Goal: Navigation & Orientation: Understand site structure

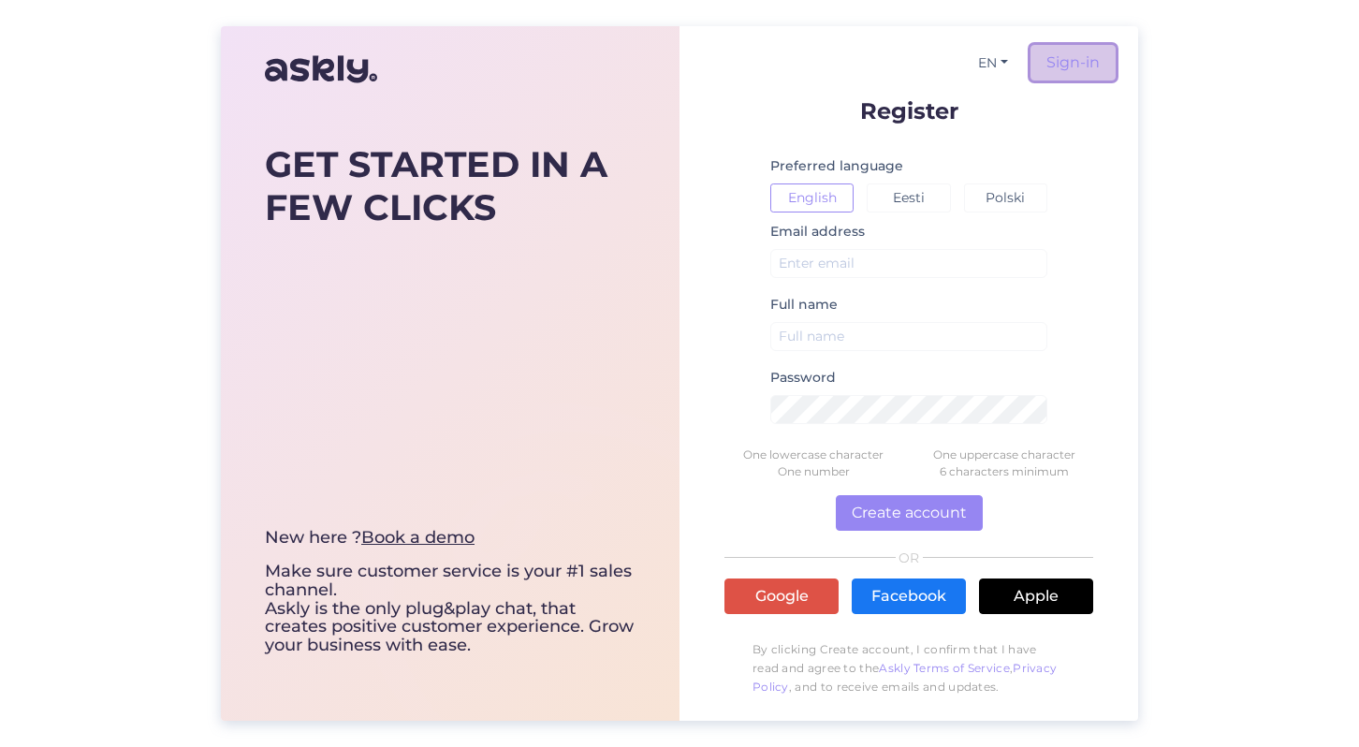
click at [1059, 57] on link "Sign-in" at bounding box center [1073, 63] width 85 height 36
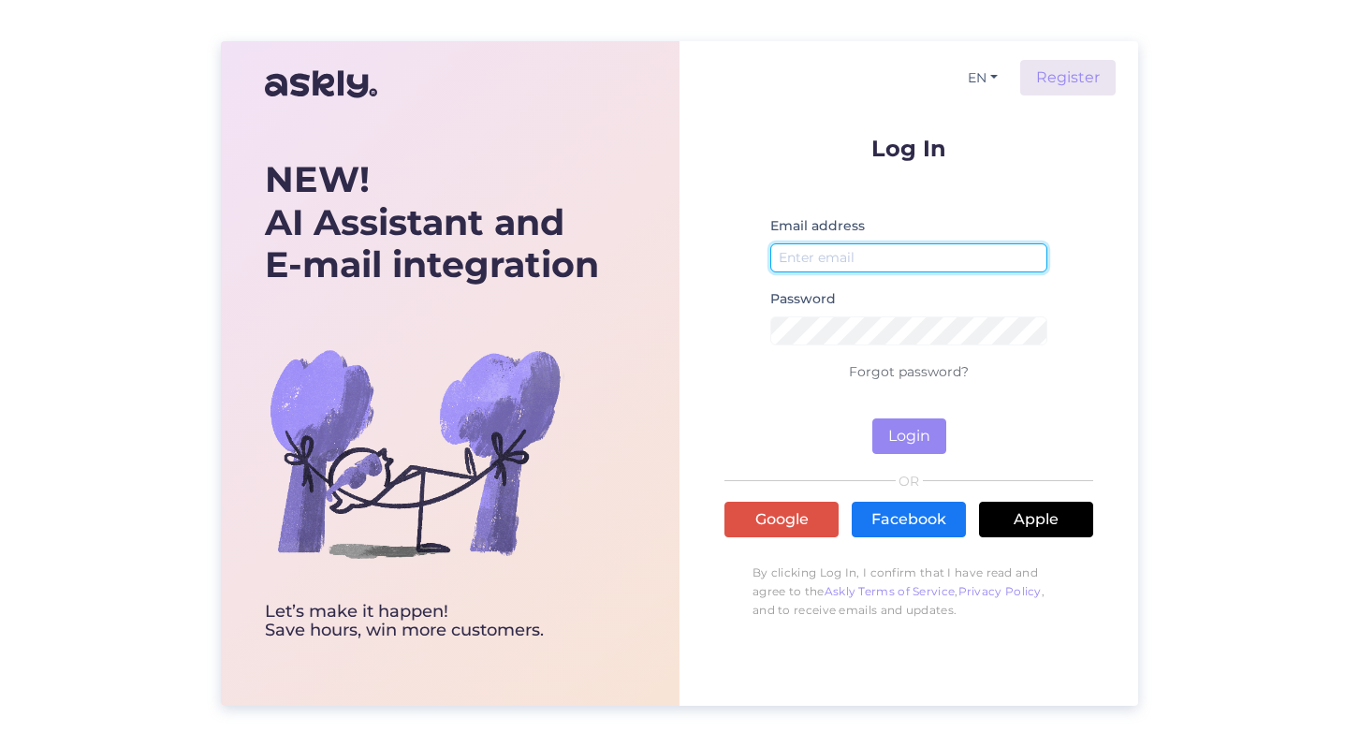
type input "[EMAIL_ADDRESS][DOMAIN_NAME]"
click at [901, 244] on input "[EMAIL_ADDRESS][DOMAIN_NAME]" at bounding box center [908, 257] width 277 height 29
click at [1142, 300] on div "NEW! AI Assistant and E-mail integration Let’s make it happen! Save hours, win …" at bounding box center [679, 373] width 1359 height 747
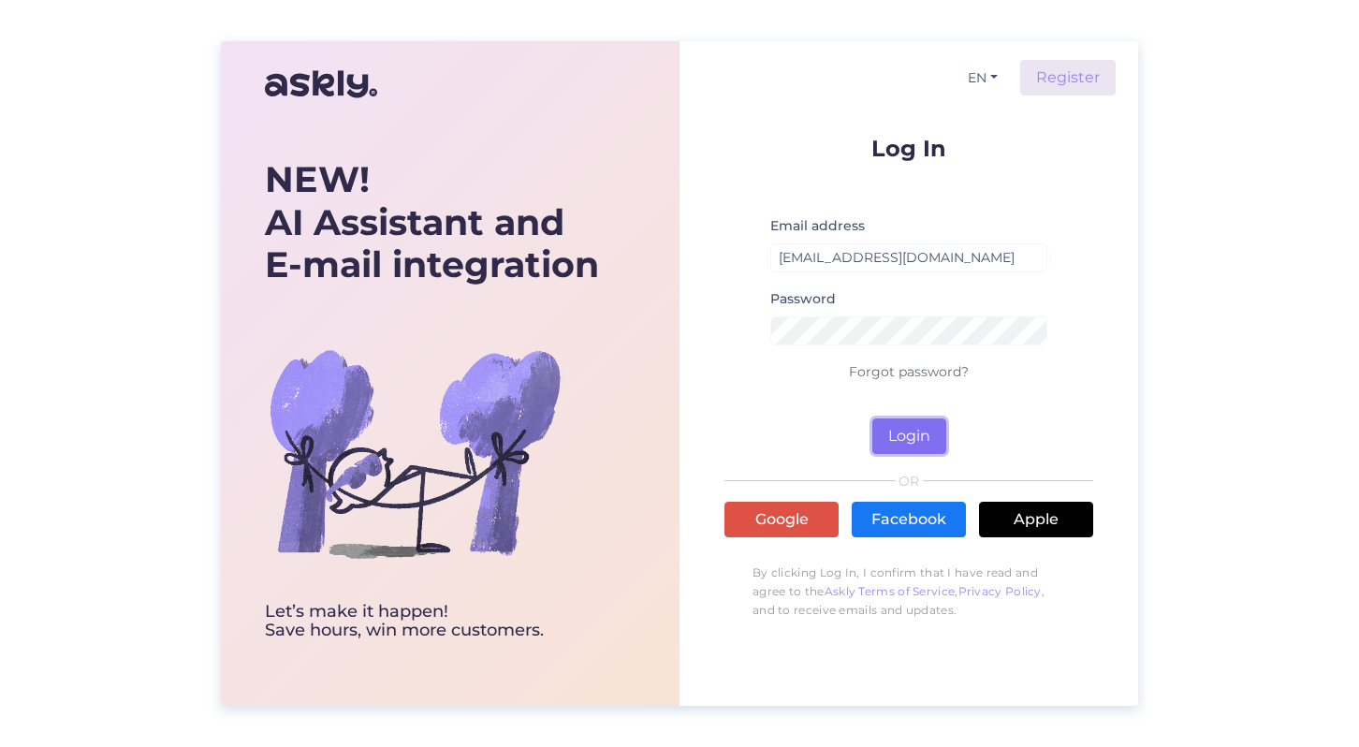
click at [916, 430] on button "Login" at bounding box center [909, 436] width 74 height 36
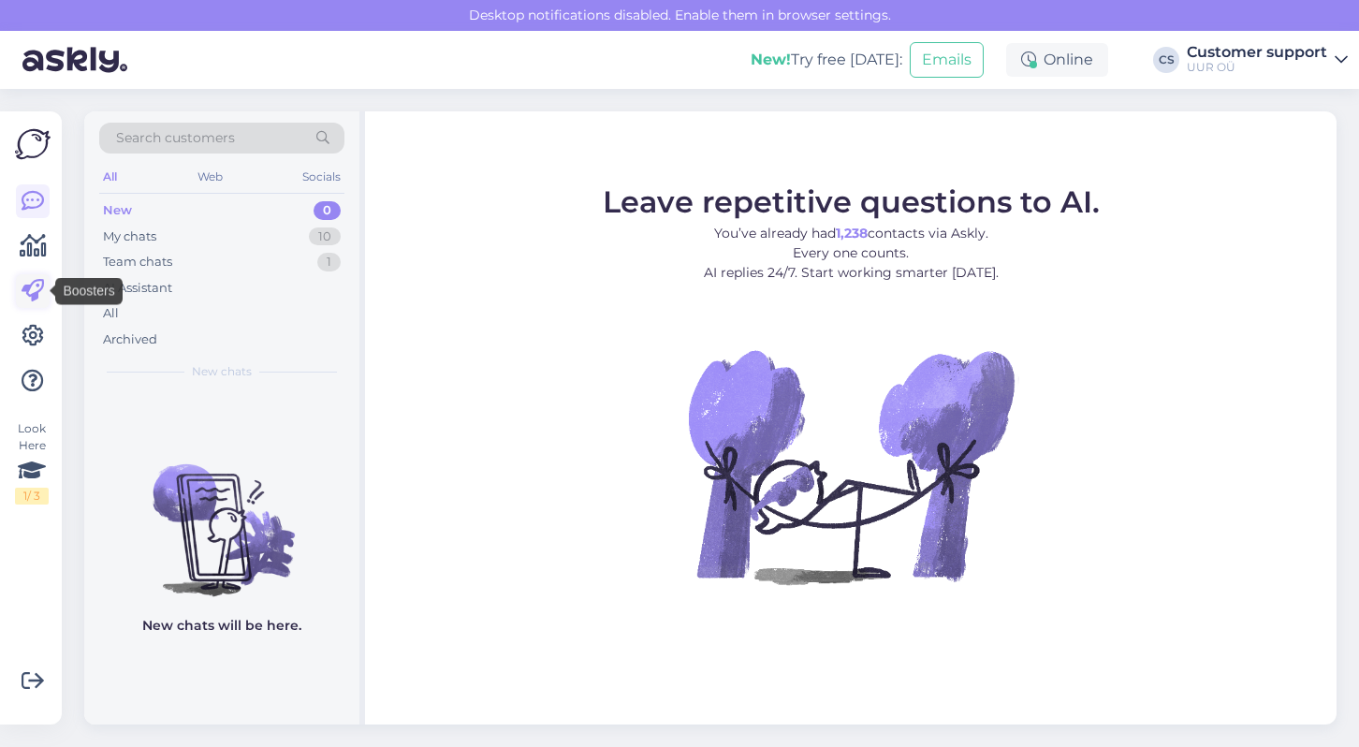
click at [37, 285] on icon at bounding box center [33, 291] width 22 height 22
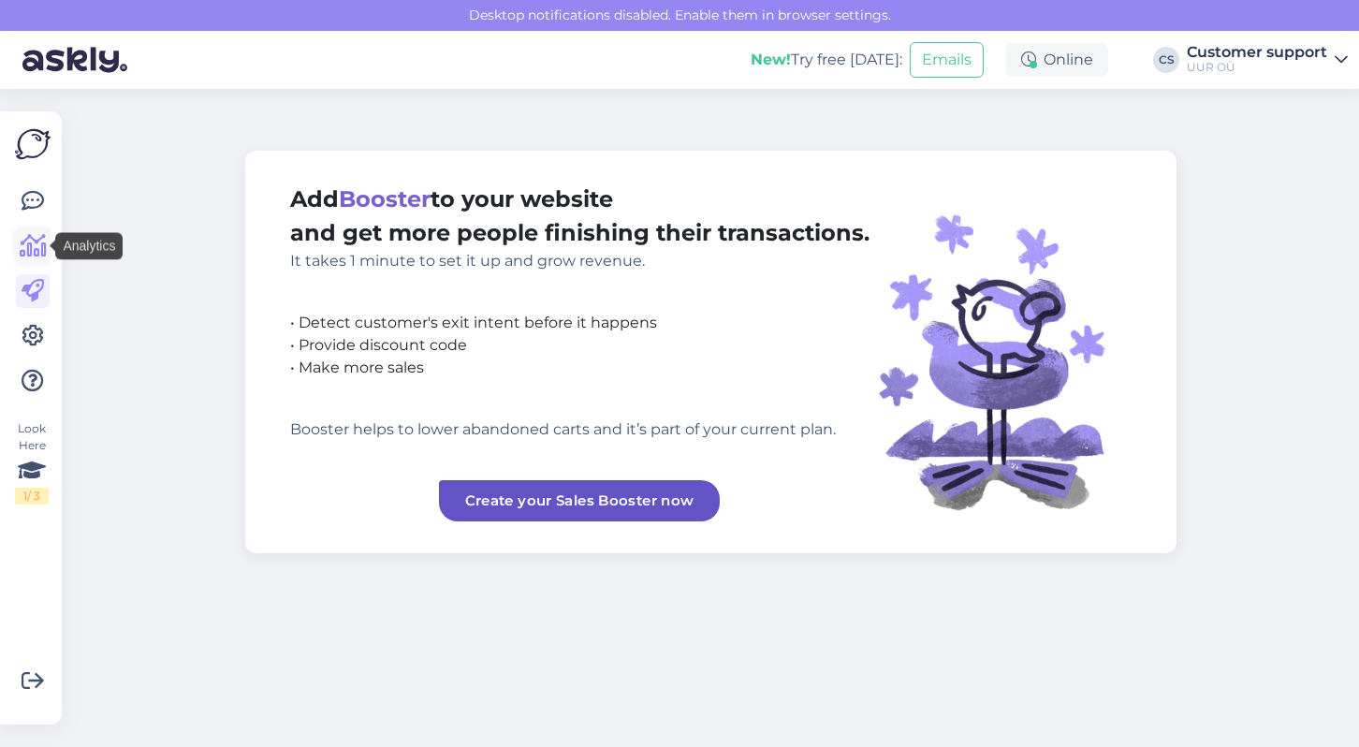
click at [36, 255] on icon at bounding box center [33, 246] width 27 height 22
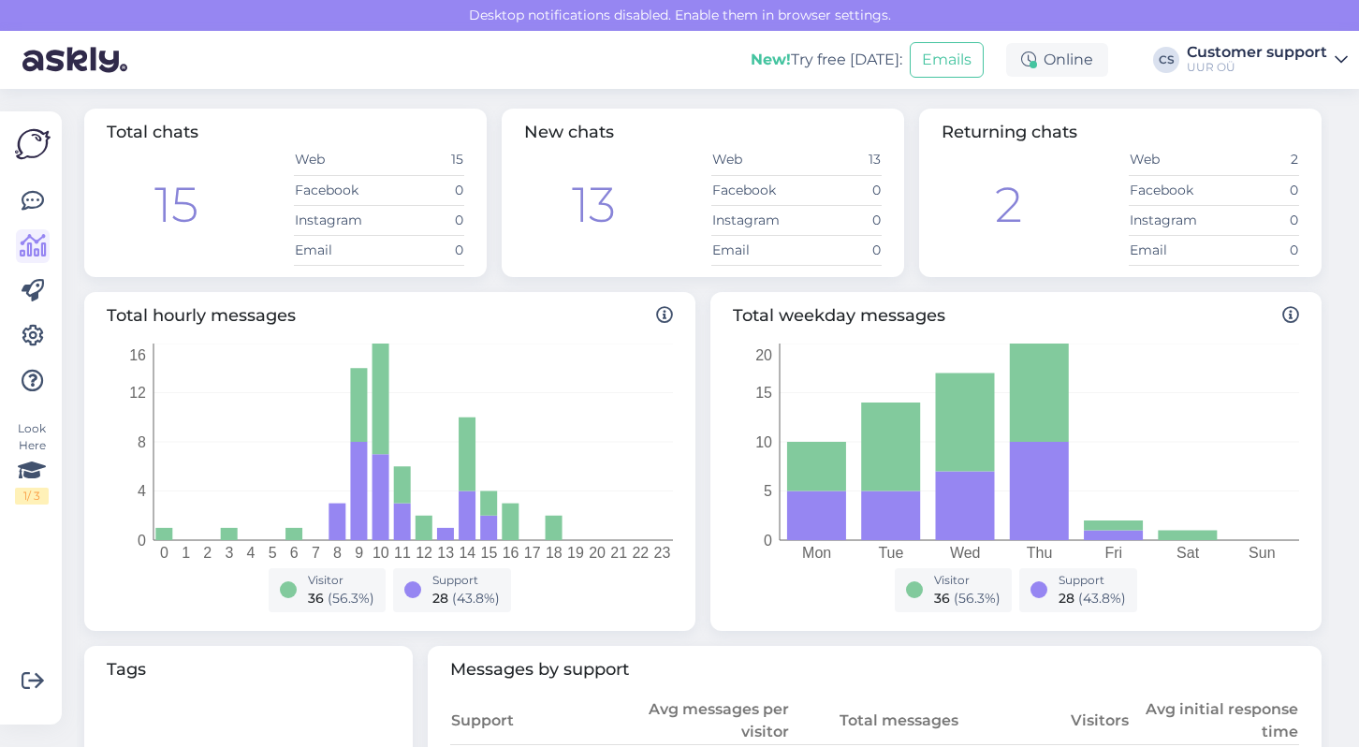
scroll to position [44, 0]
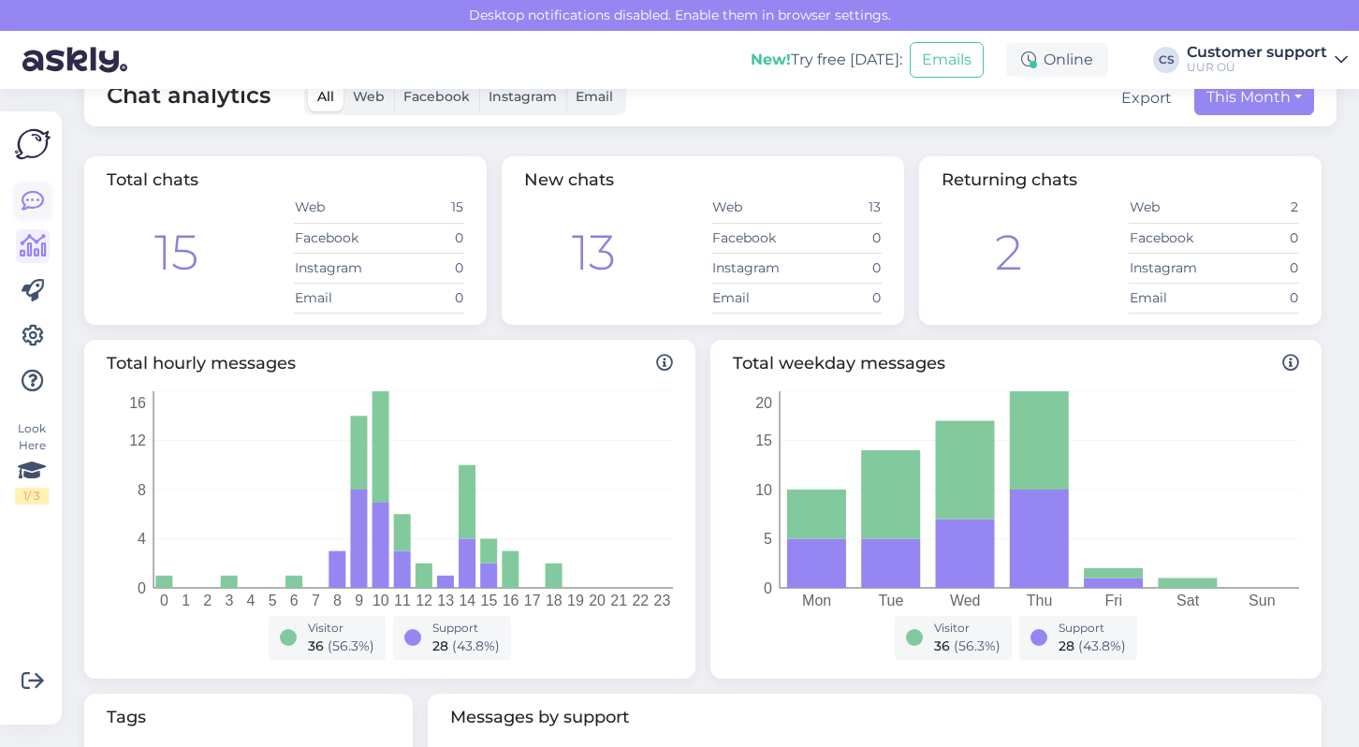
click at [35, 196] on icon at bounding box center [33, 201] width 22 height 22
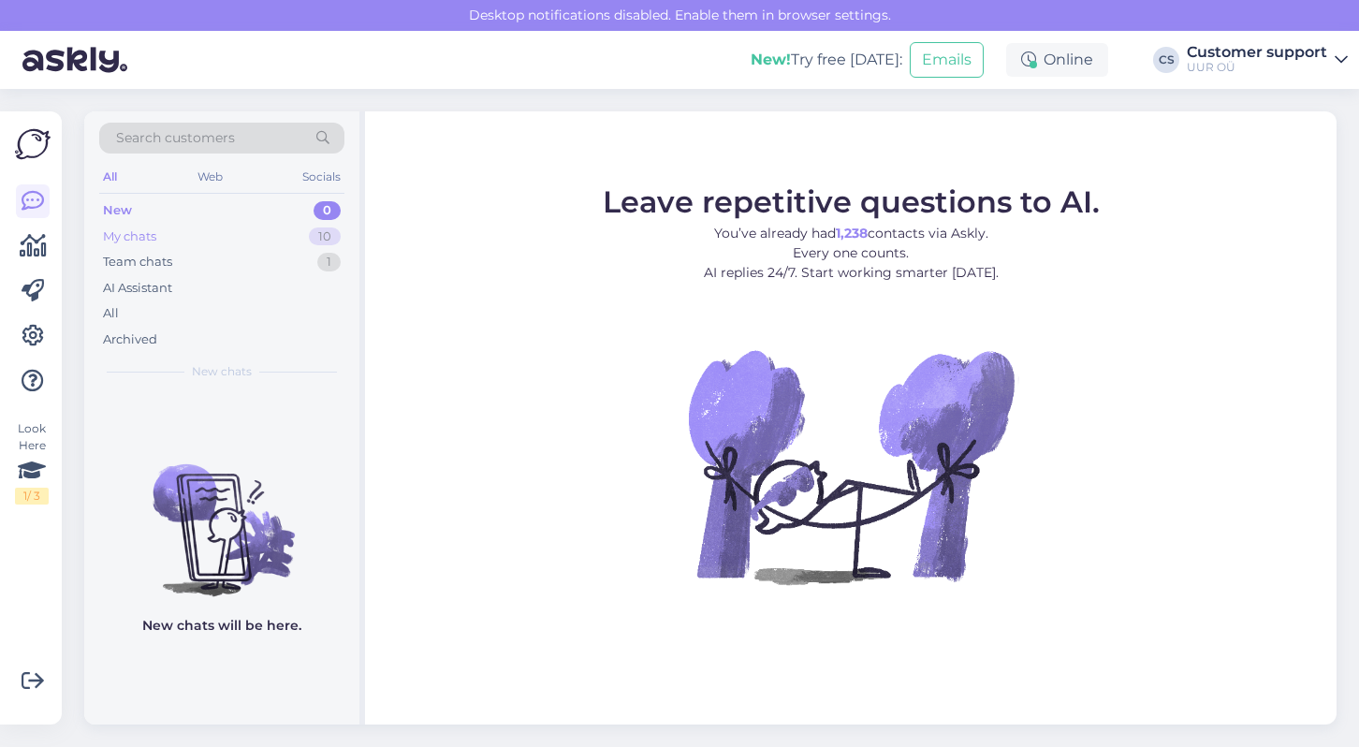
click at [216, 242] on div "My chats 10" at bounding box center [221, 237] width 245 height 26
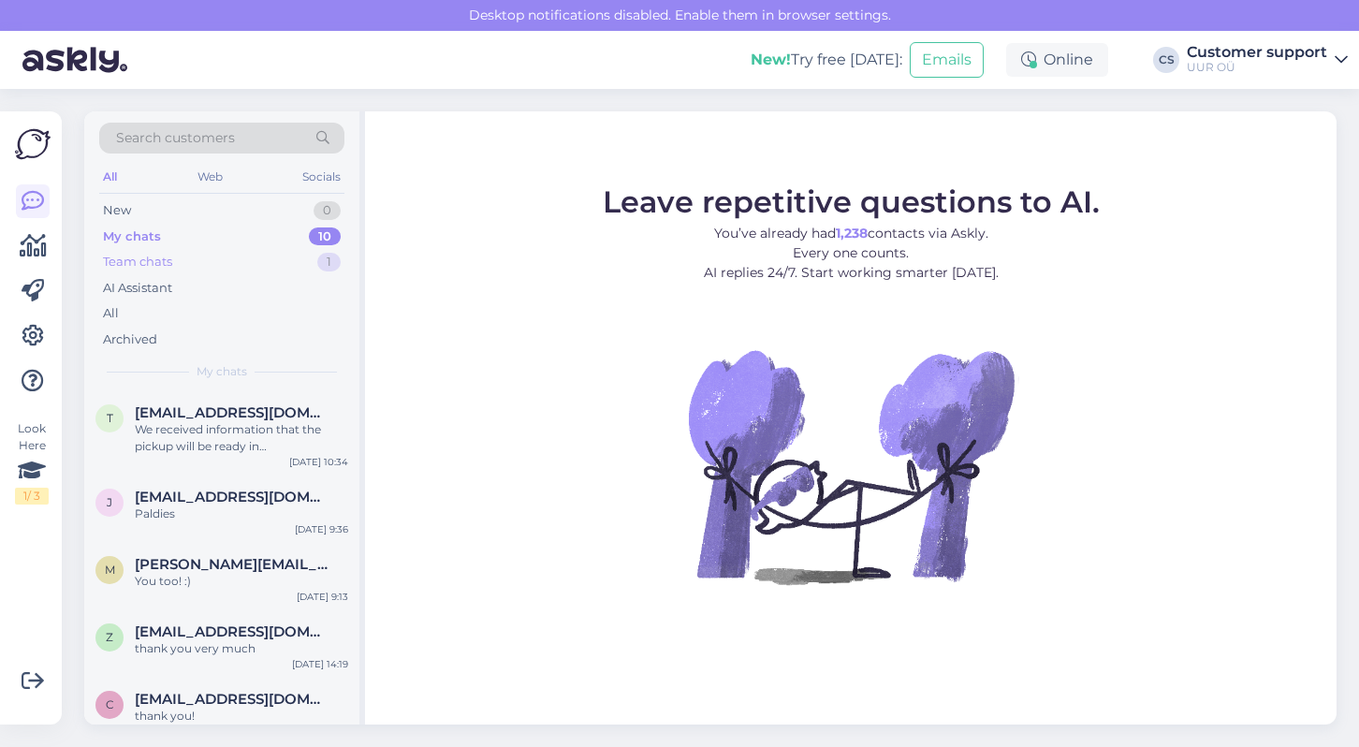
click at [209, 257] on div "Team chats 1" at bounding box center [221, 262] width 245 height 26
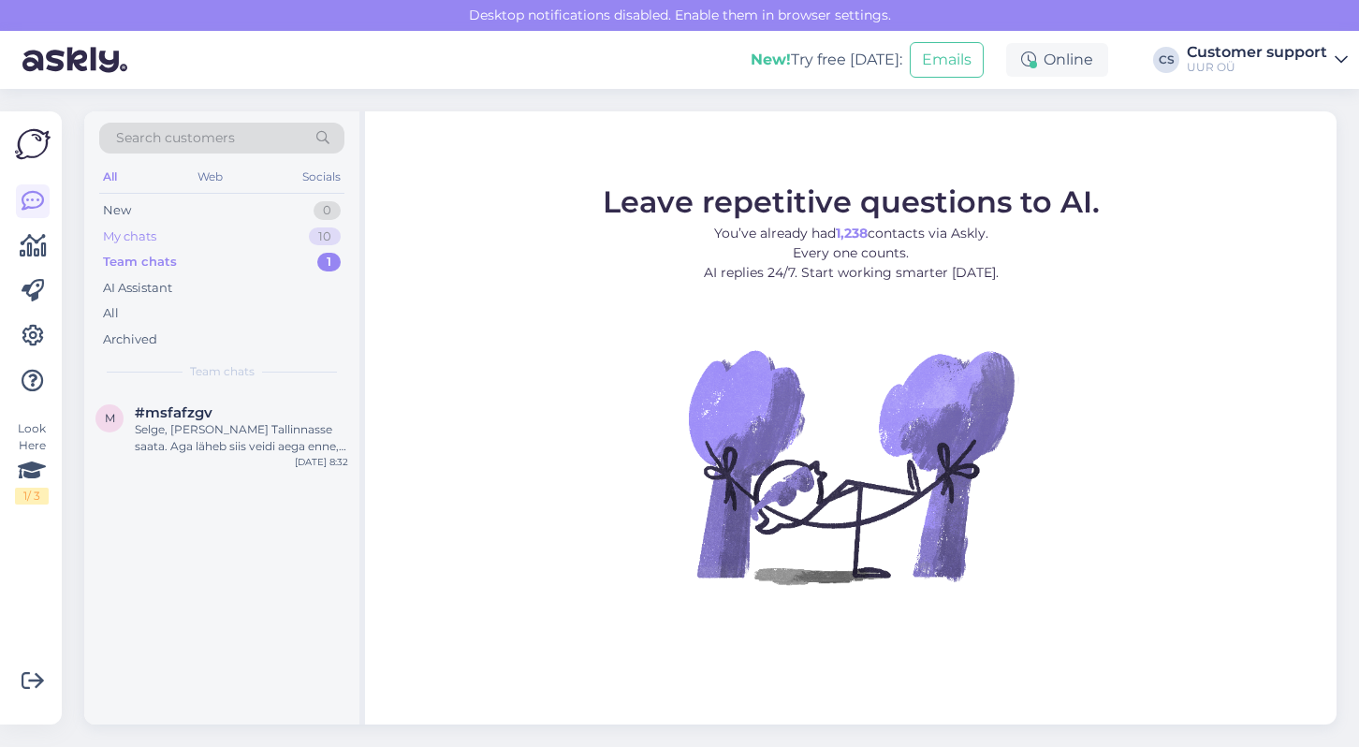
click at [188, 238] on div "My chats 10" at bounding box center [221, 237] width 245 height 26
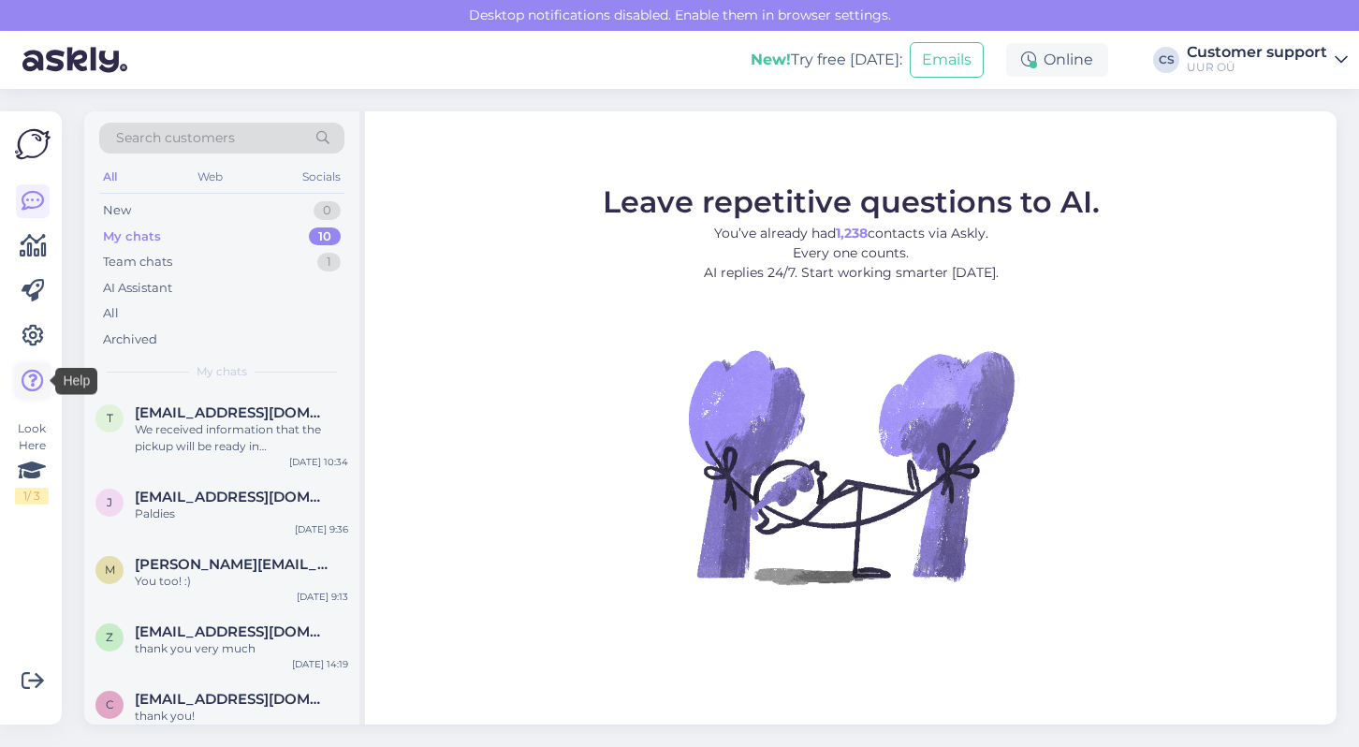
click at [35, 384] on icon at bounding box center [33, 381] width 22 height 22
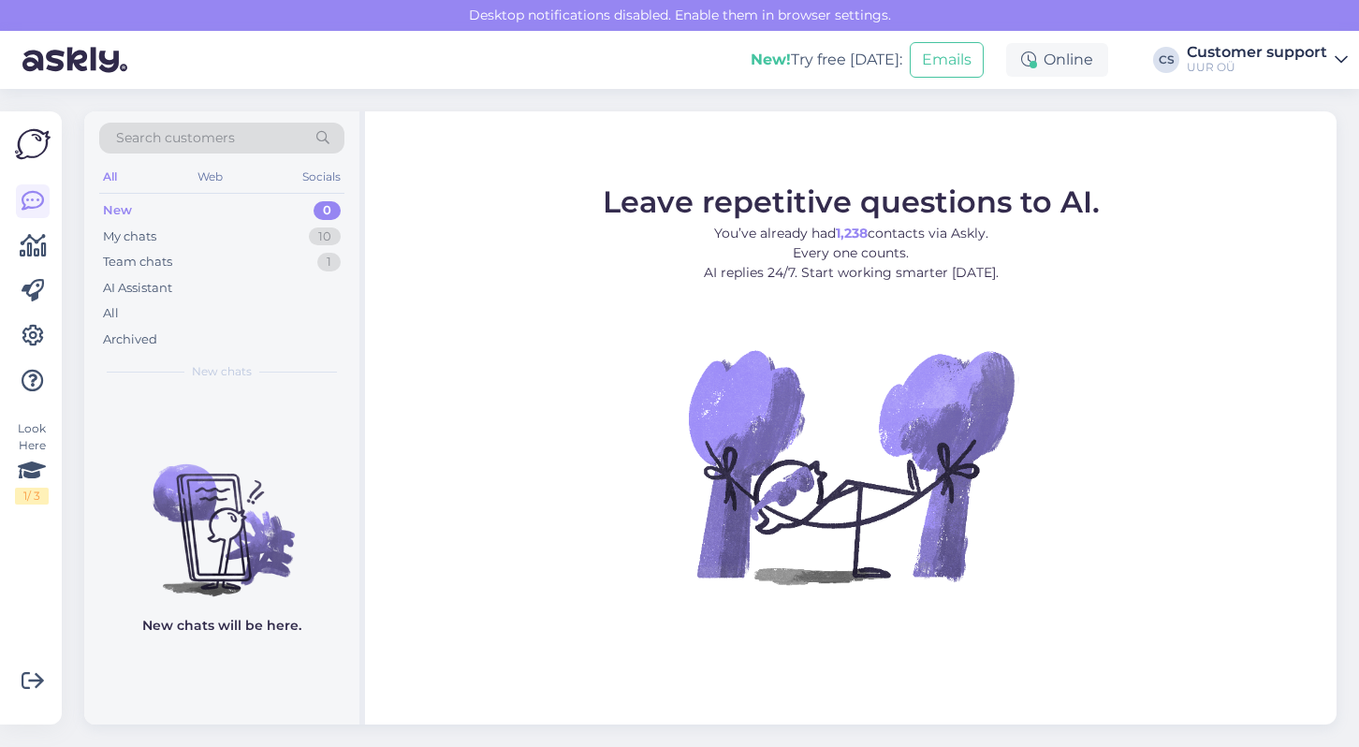
click at [980, 505] on img at bounding box center [850, 466] width 337 height 337
click at [35, 140] on img at bounding box center [33, 144] width 36 height 36
click at [35, 155] on img at bounding box center [33, 144] width 36 height 36
click at [35, 240] on icon at bounding box center [33, 246] width 27 height 22
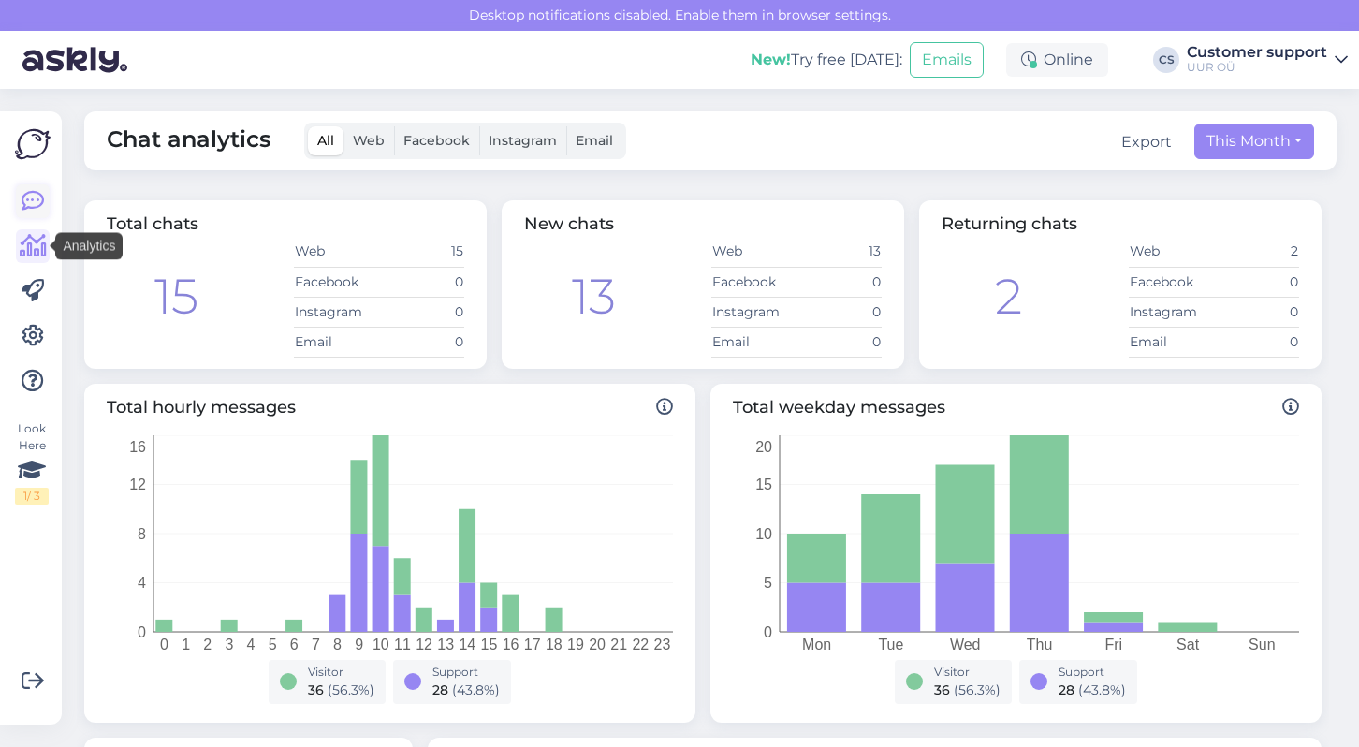
click at [34, 198] on icon at bounding box center [33, 201] width 22 height 22
